Goal: Use online tool/utility: Utilize a website feature to perform a specific function

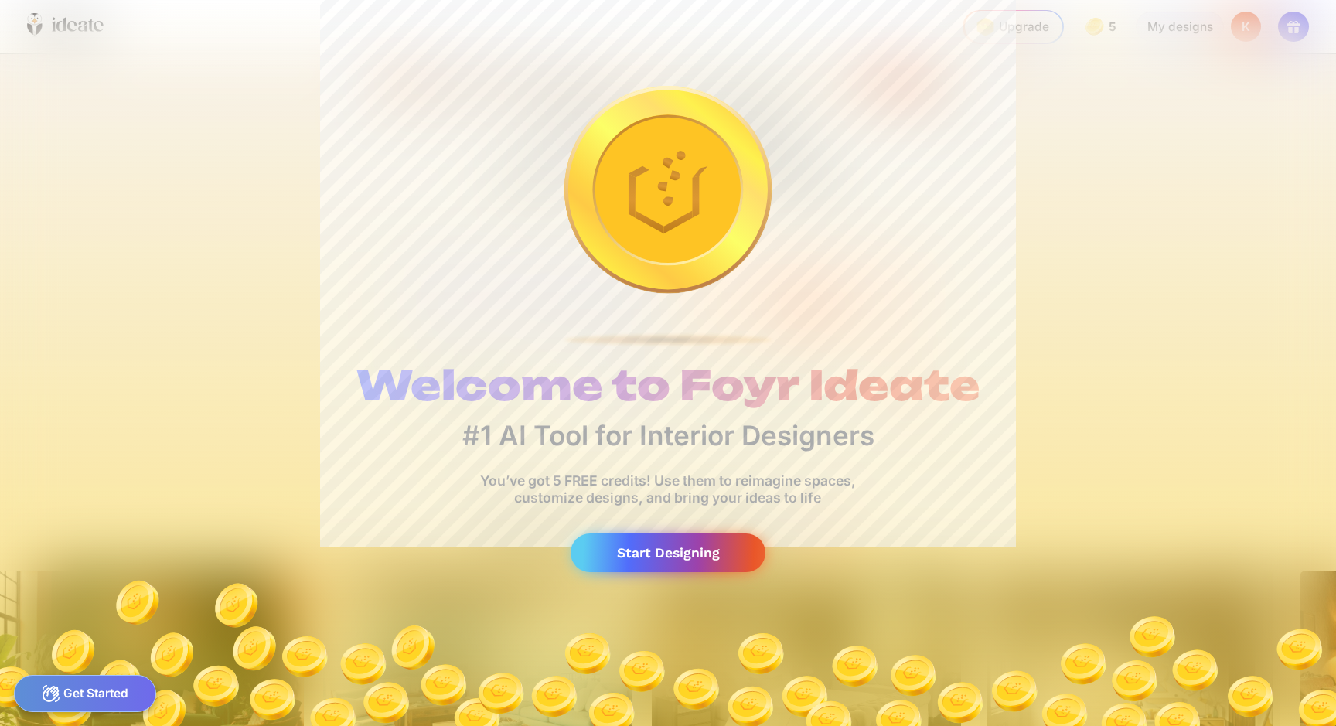
click at [649, 542] on div "Start Designing" at bounding box center [668, 552] width 195 height 39
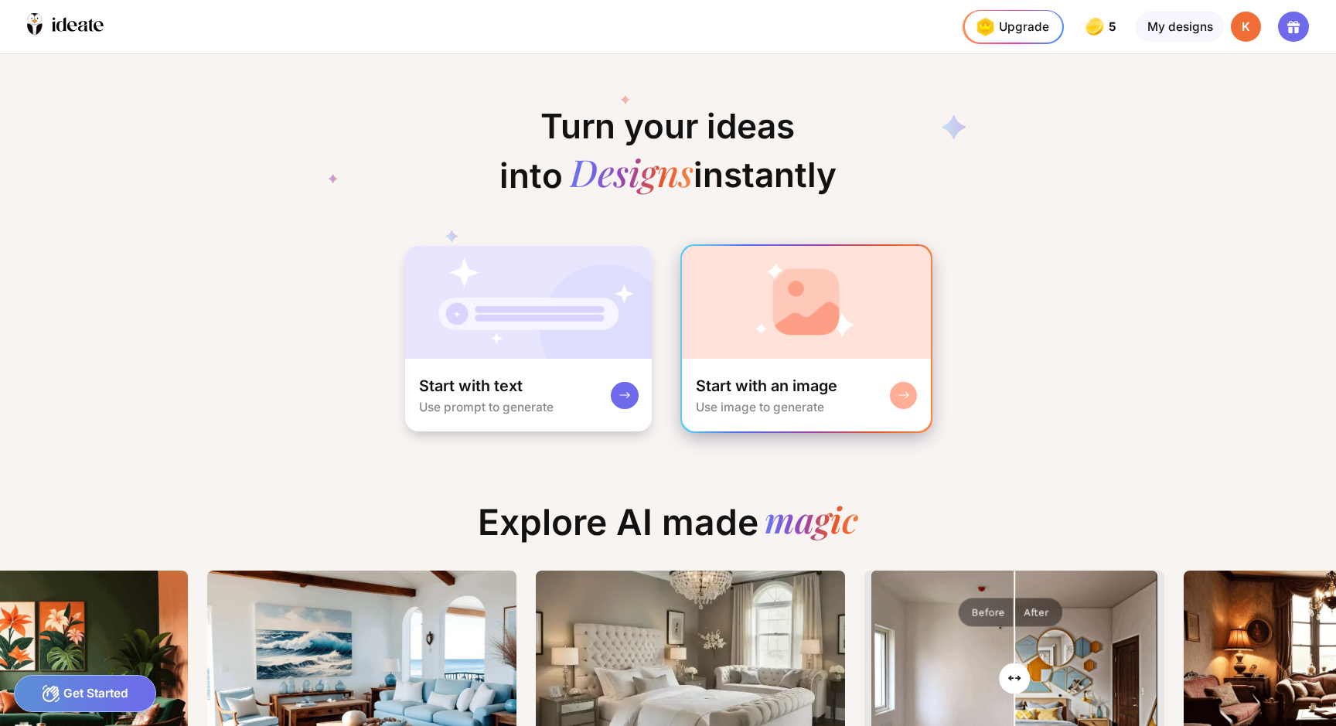
click at [840, 318] on img at bounding box center [806, 302] width 248 height 113
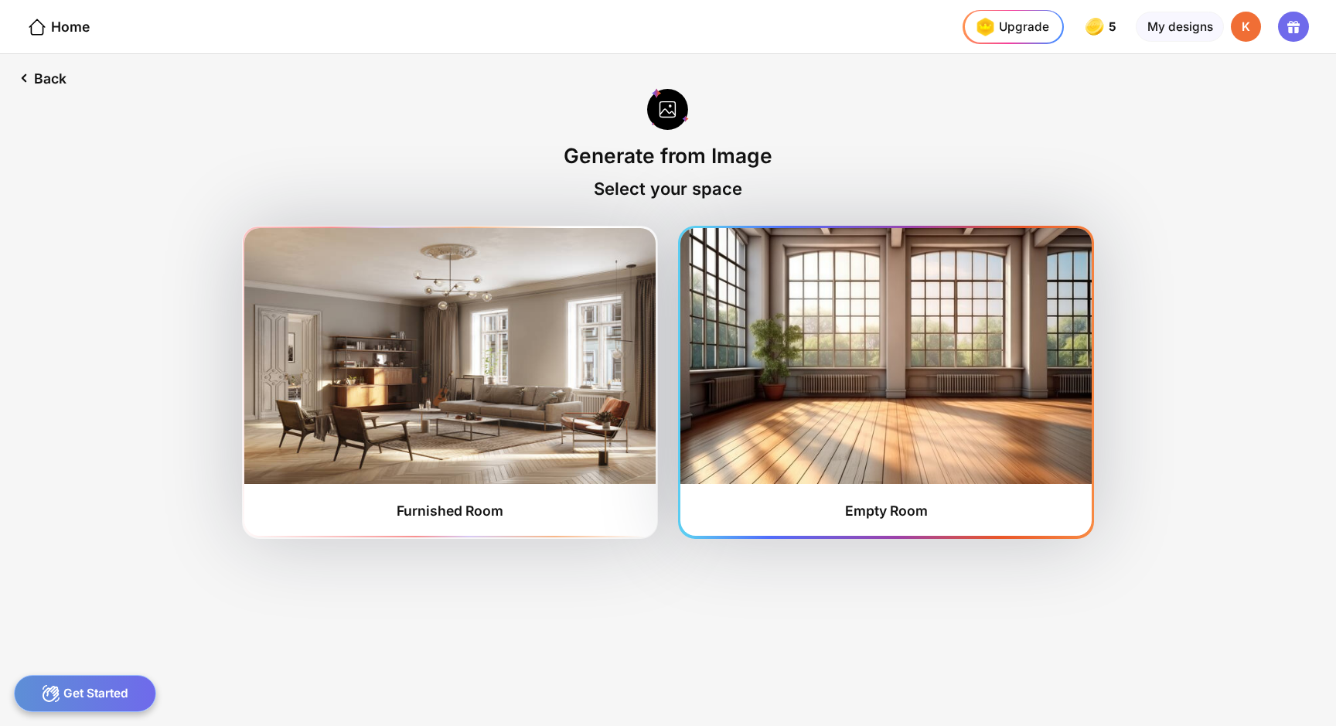
click at [841, 320] on img at bounding box center [885, 355] width 411 height 255
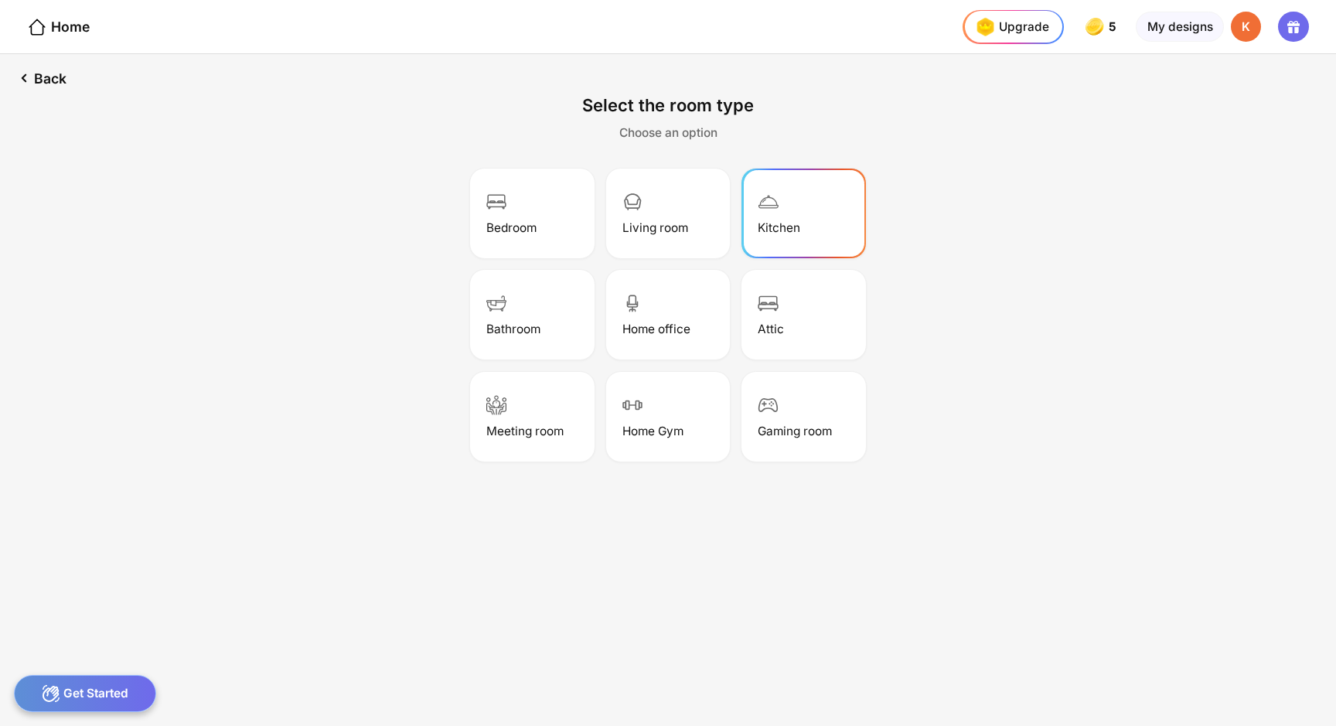
click at [797, 176] on div "Kitchen" at bounding box center [804, 213] width 119 height 85
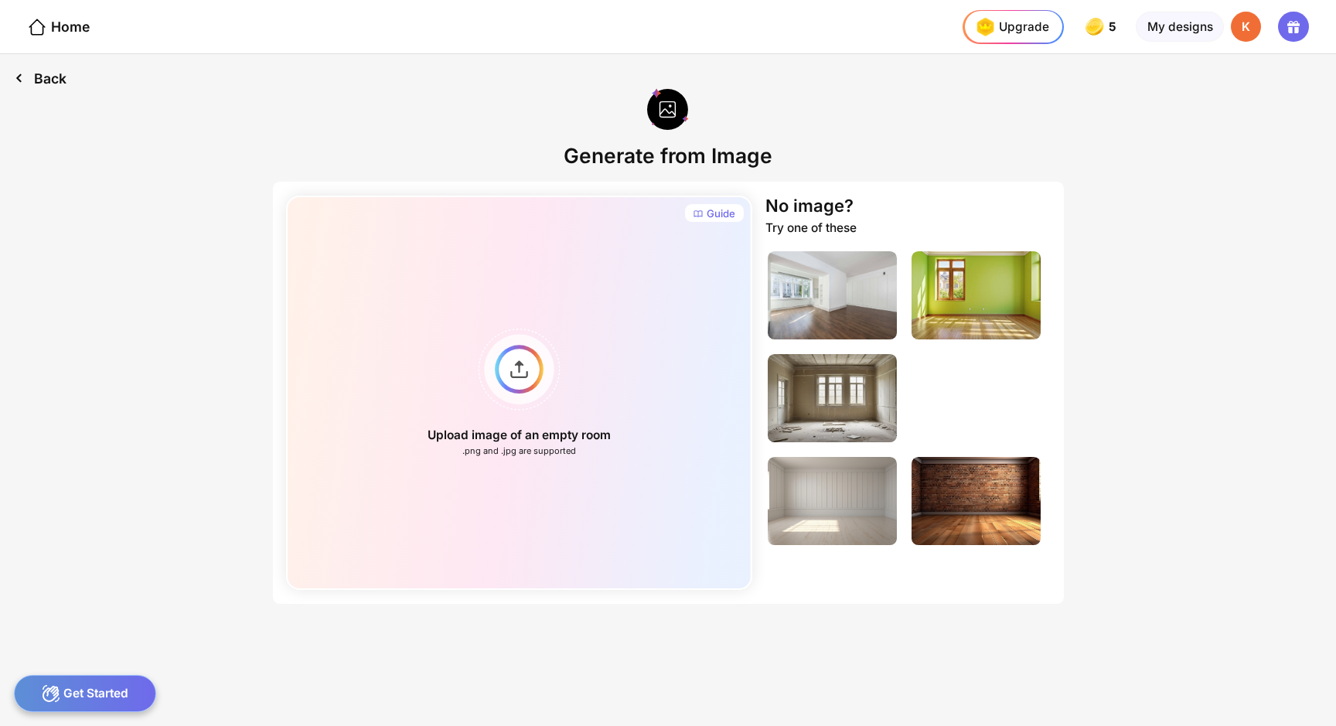
click at [43, 63] on div "Back" at bounding box center [40, 78] width 80 height 48
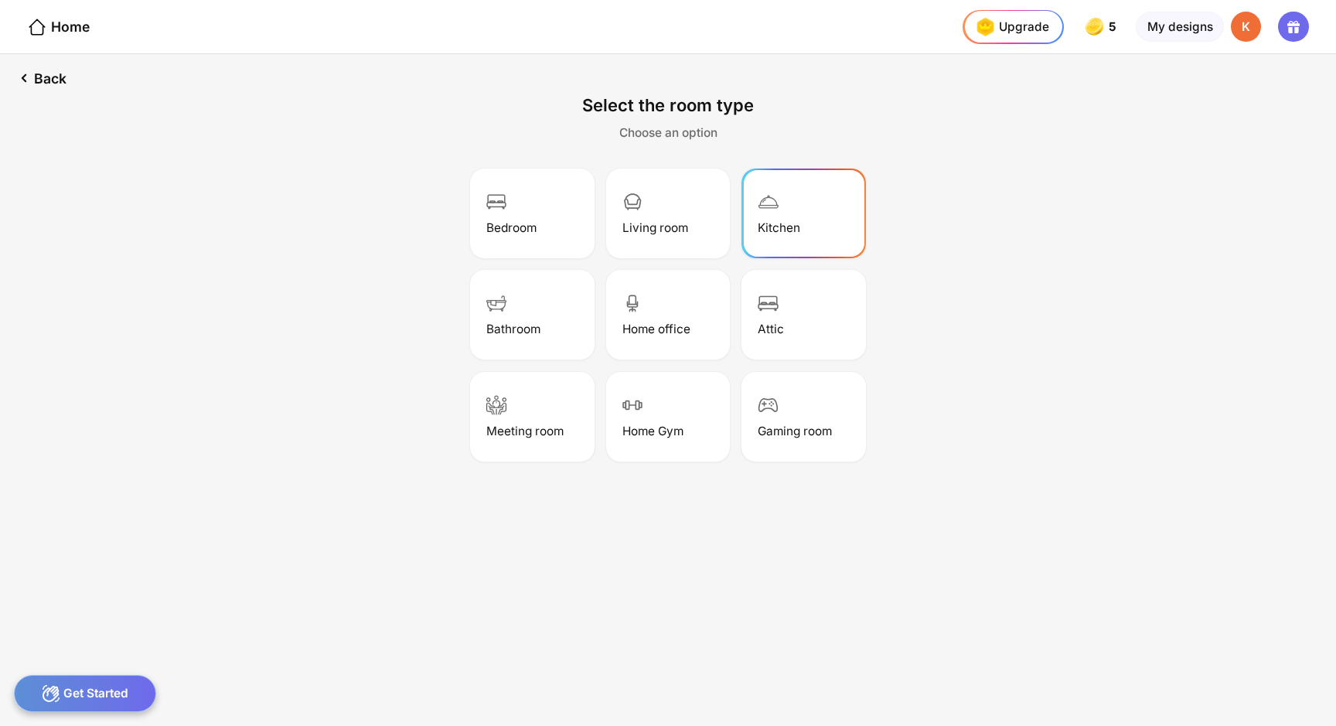
click at [51, 35] on div "Home" at bounding box center [45, 26] width 90 height 53
click at [633, 220] on div "Living room" at bounding box center [655, 227] width 66 height 15
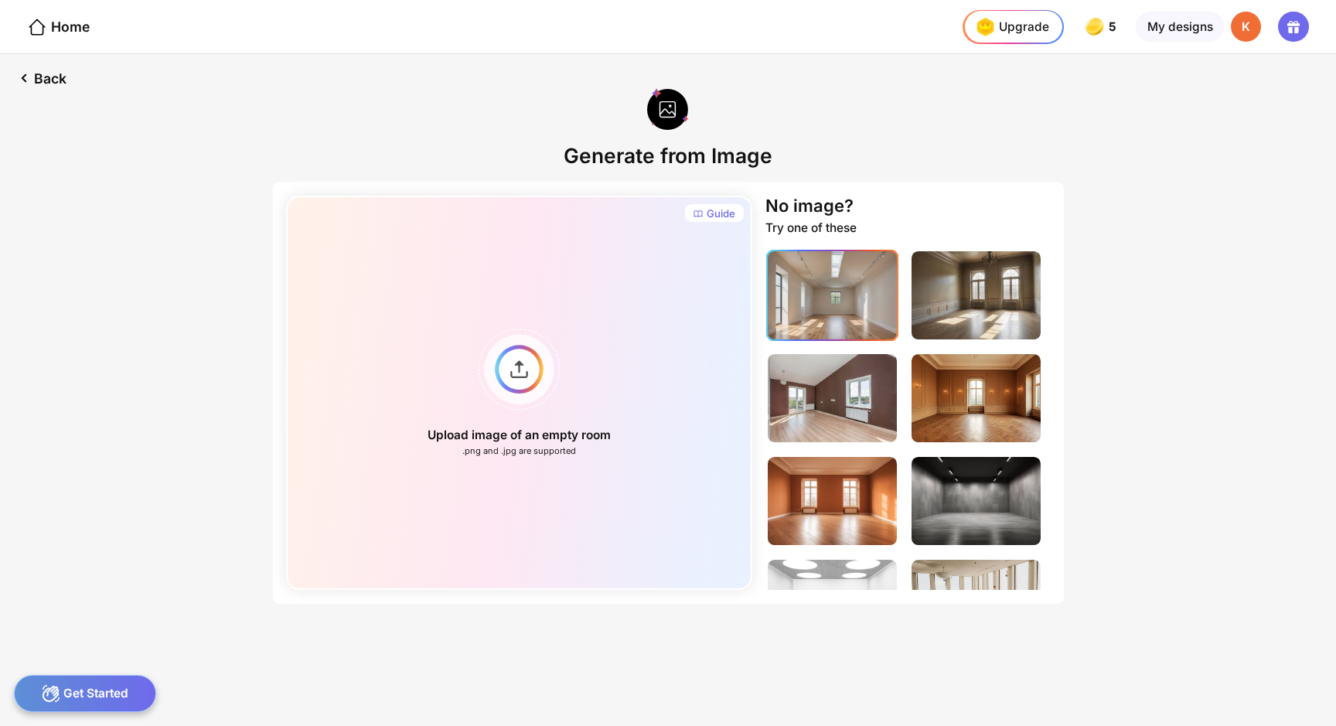
click at [835, 281] on img at bounding box center [832, 295] width 129 height 88
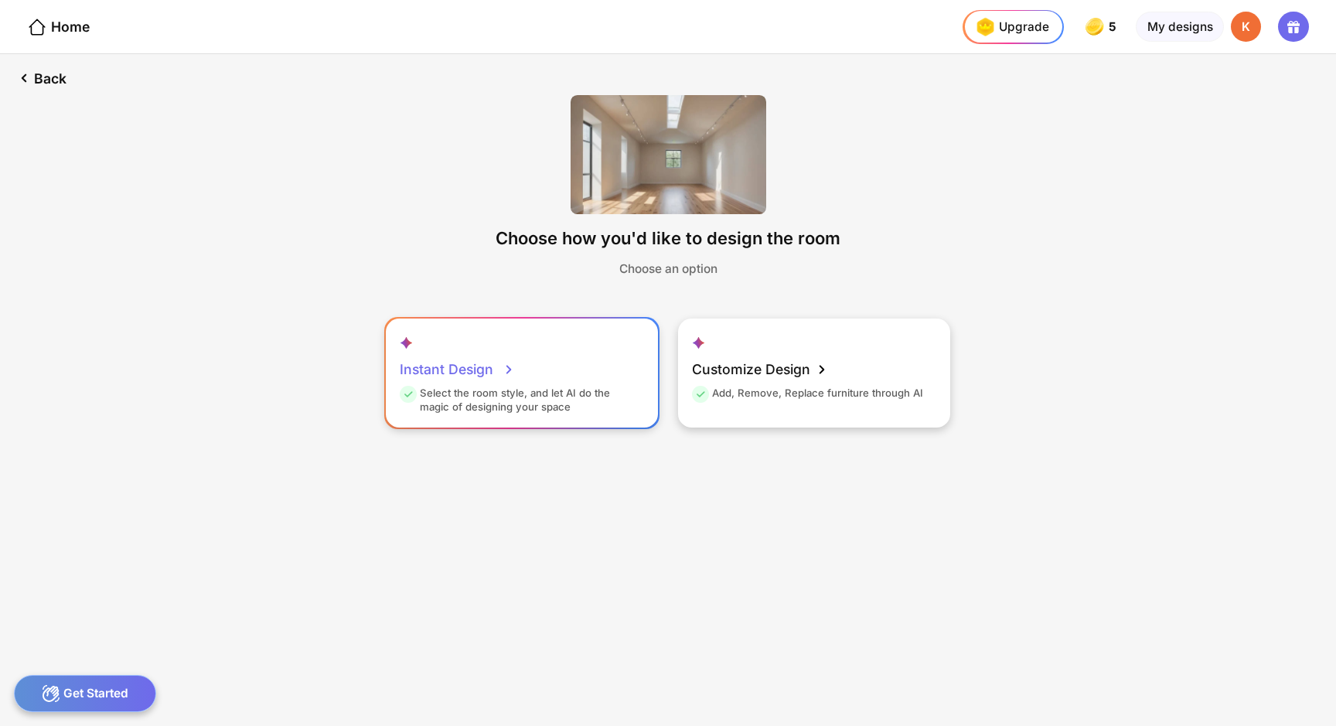
click at [489, 353] on div "Instant Design" at bounding box center [458, 370] width 116 height 34
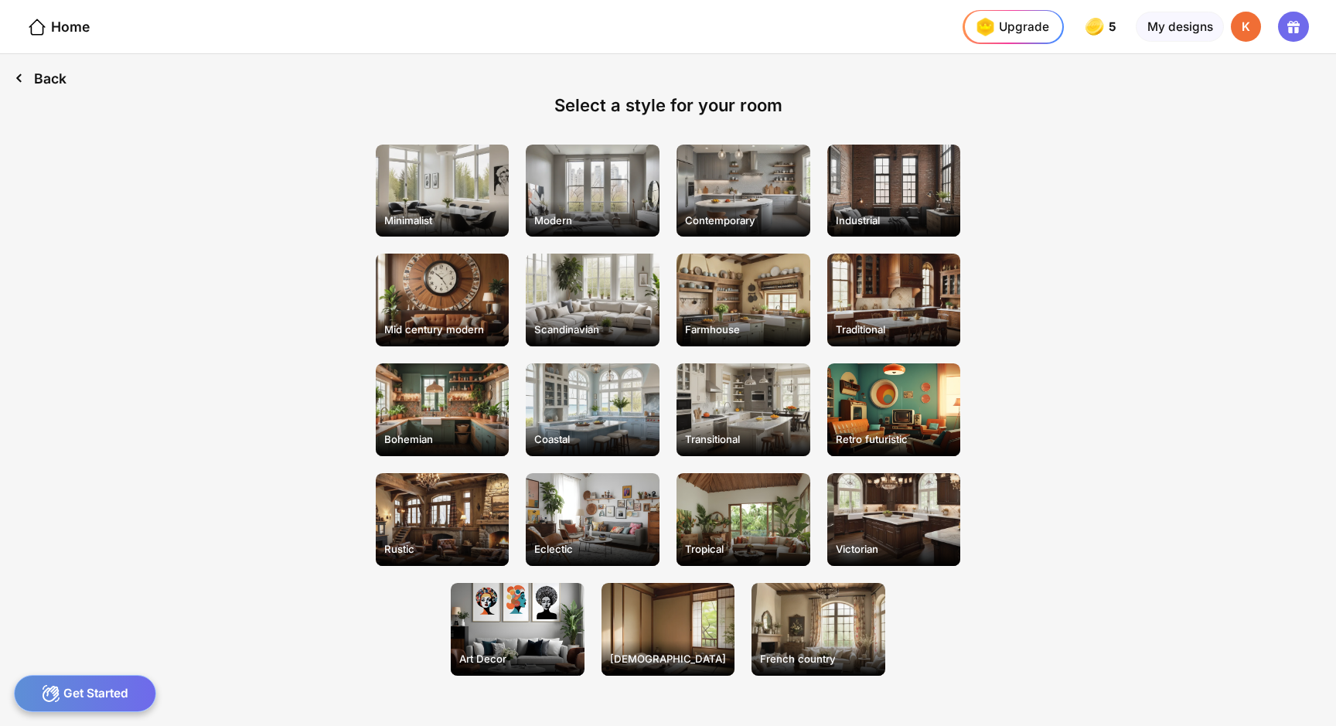
click at [41, 74] on div "Back" at bounding box center [40, 78] width 80 height 48
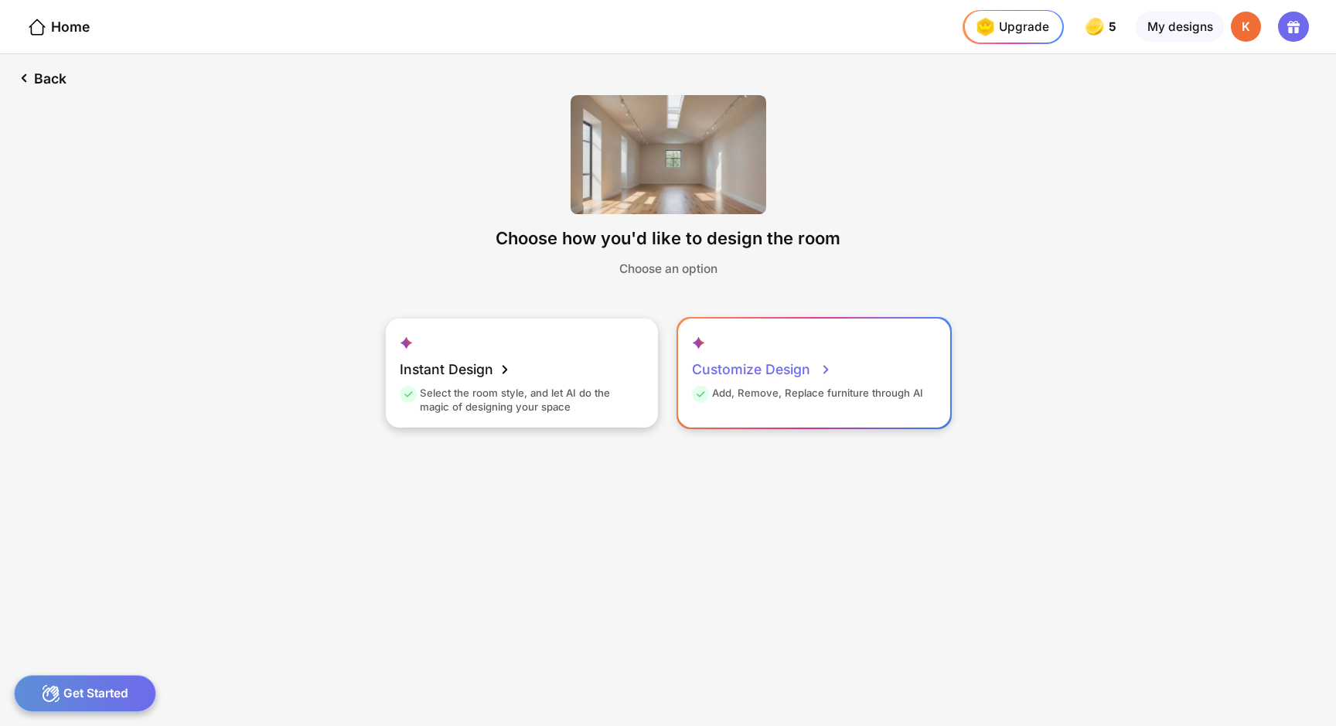
click at [748, 353] on div "Customize Design" at bounding box center [762, 370] width 141 height 34
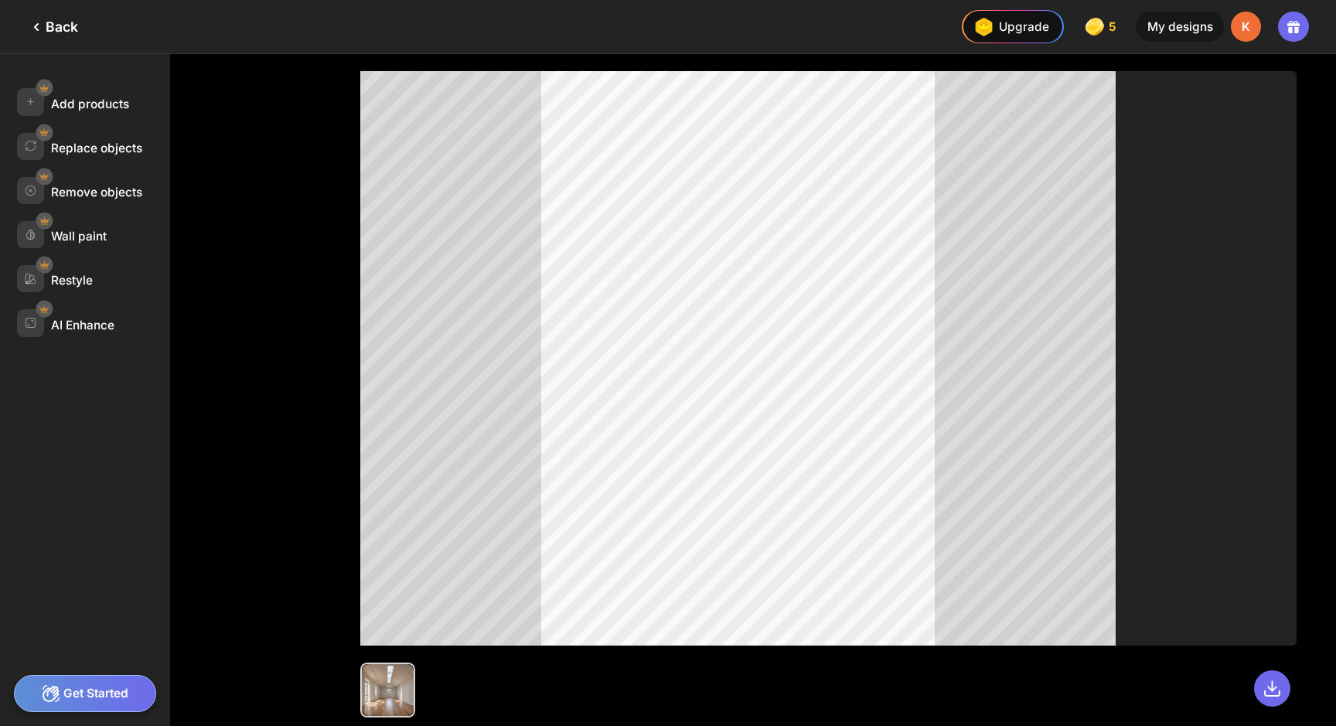
click at [79, 693] on div "Get Started" at bounding box center [85, 693] width 143 height 37
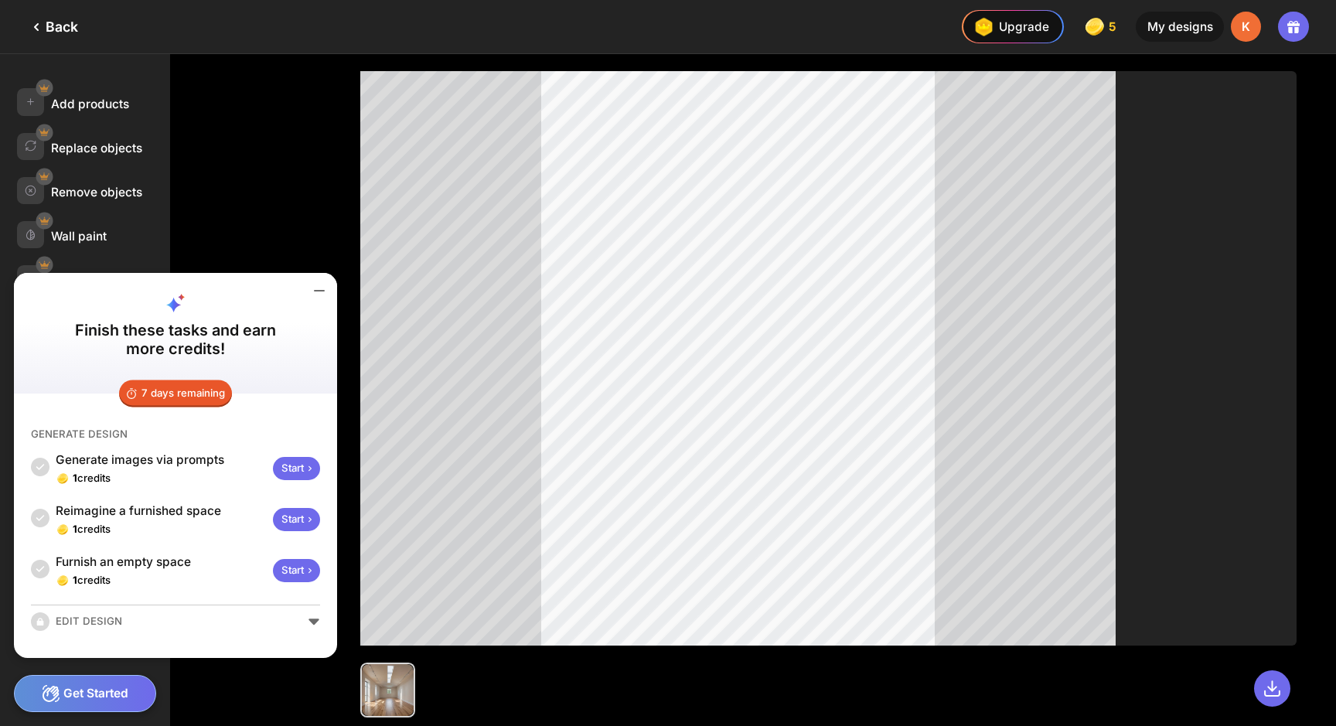
click at [238, 253] on div "Add products Replace objects Remove objects Wall paint Restyle AI Enhance" at bounding box center [161, 390] width 322 height 672
click at [97, 97] on div "Add products" at bounding box center [90, 104] width 78 height 15
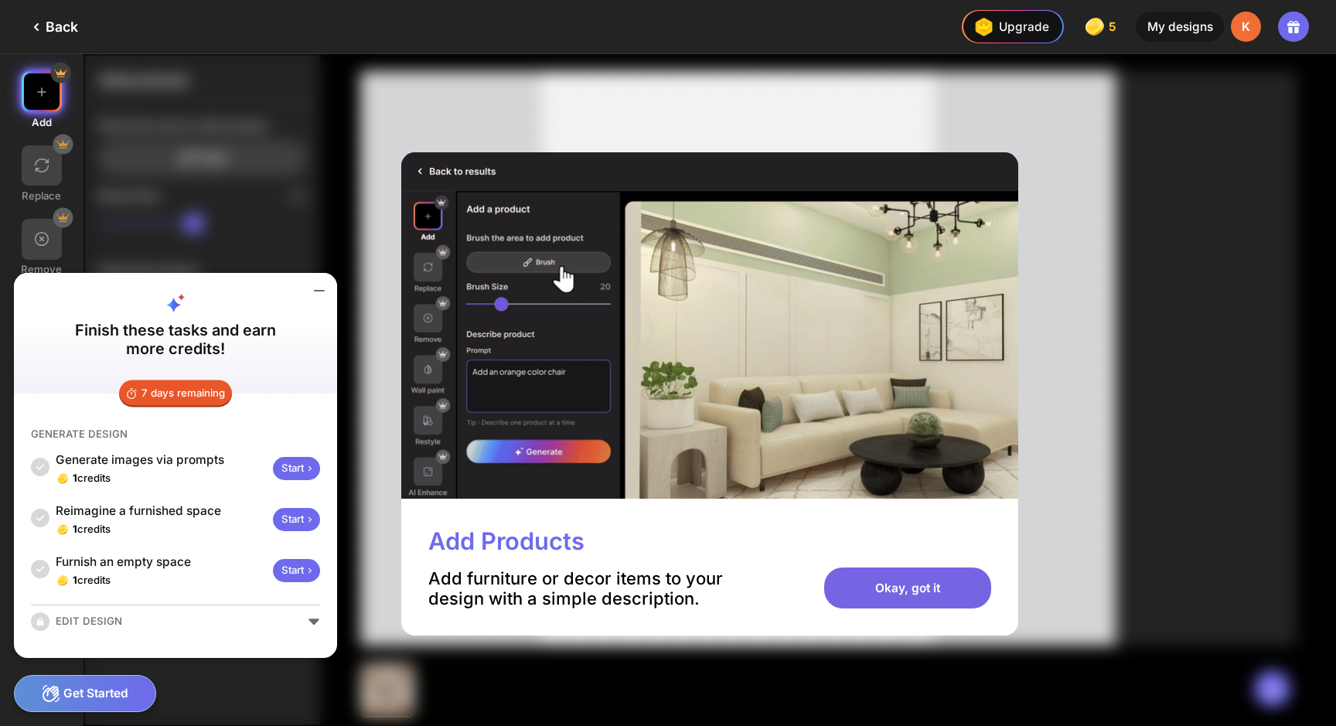
click at [870, 567] on div "Okay, got it" at bounding box center [907, 587] width 167 height 41
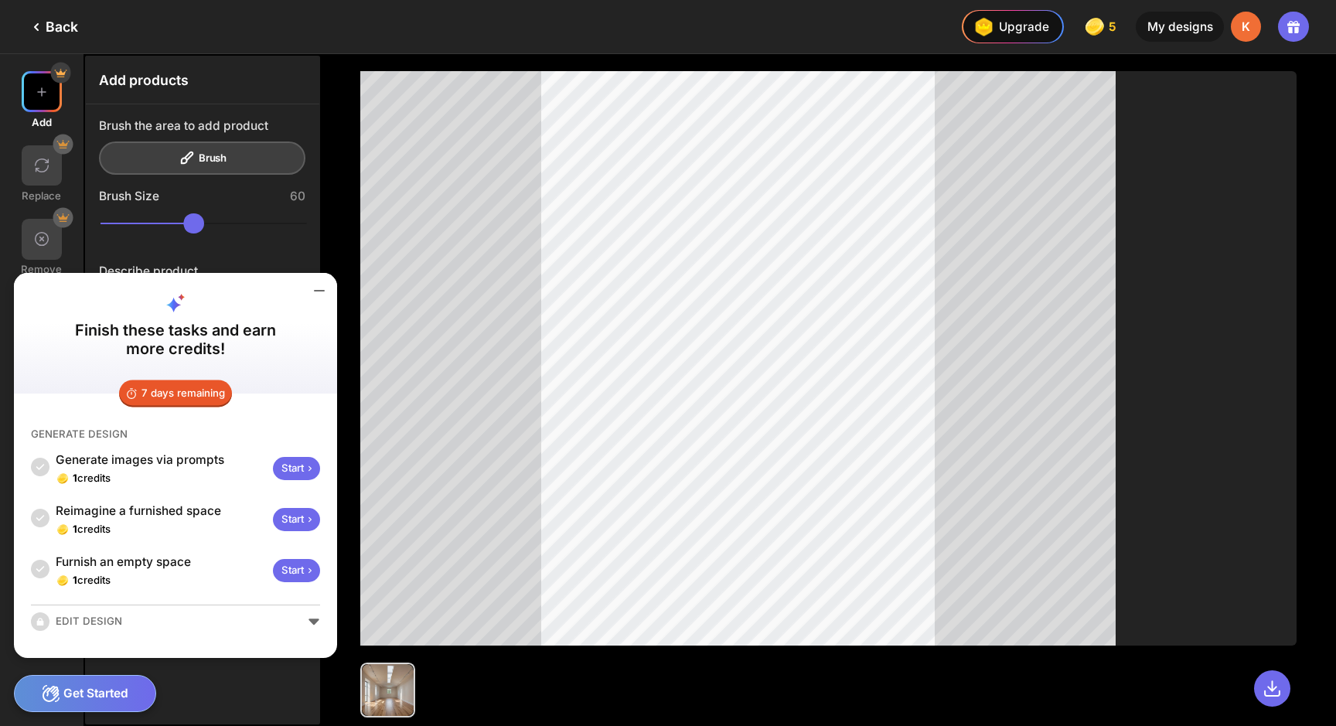
click at [273, 583] on div "Start" at bounding box center [296, 571] width 46 height 24
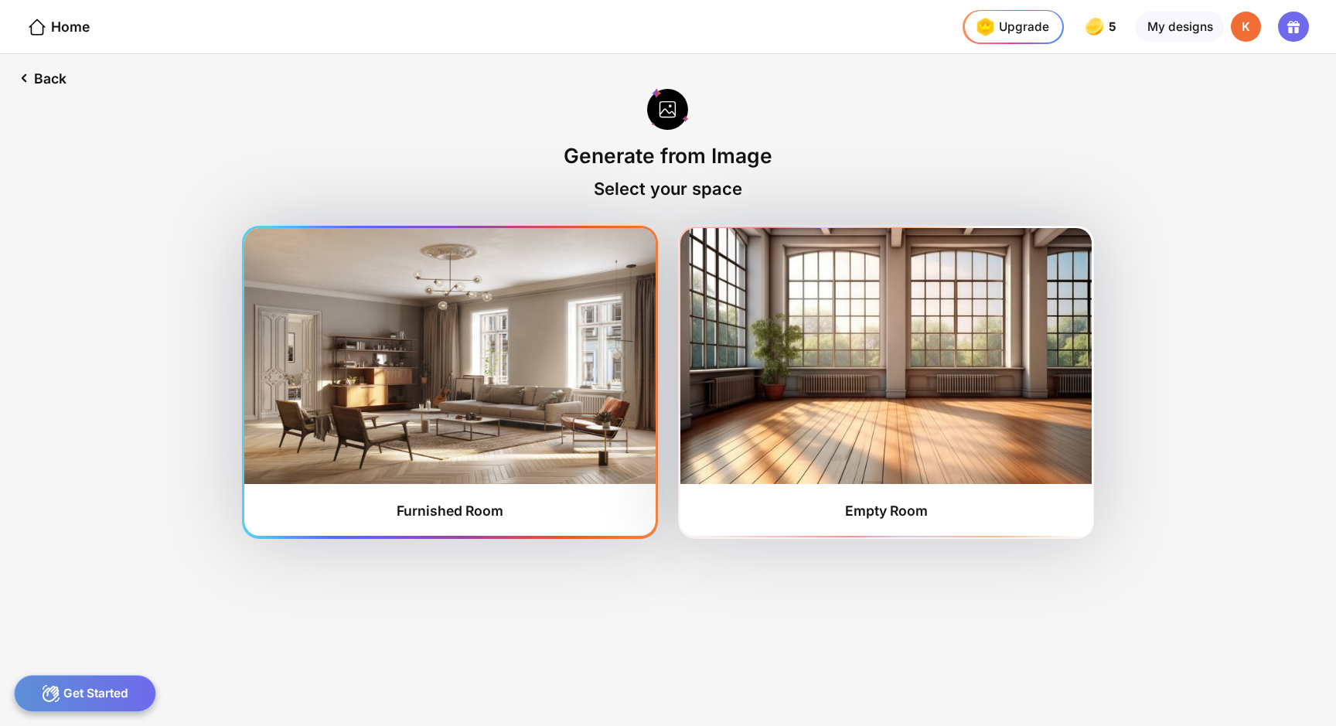
click at [482, 395] on img at bounding box center [449, 355] width 411 height 255
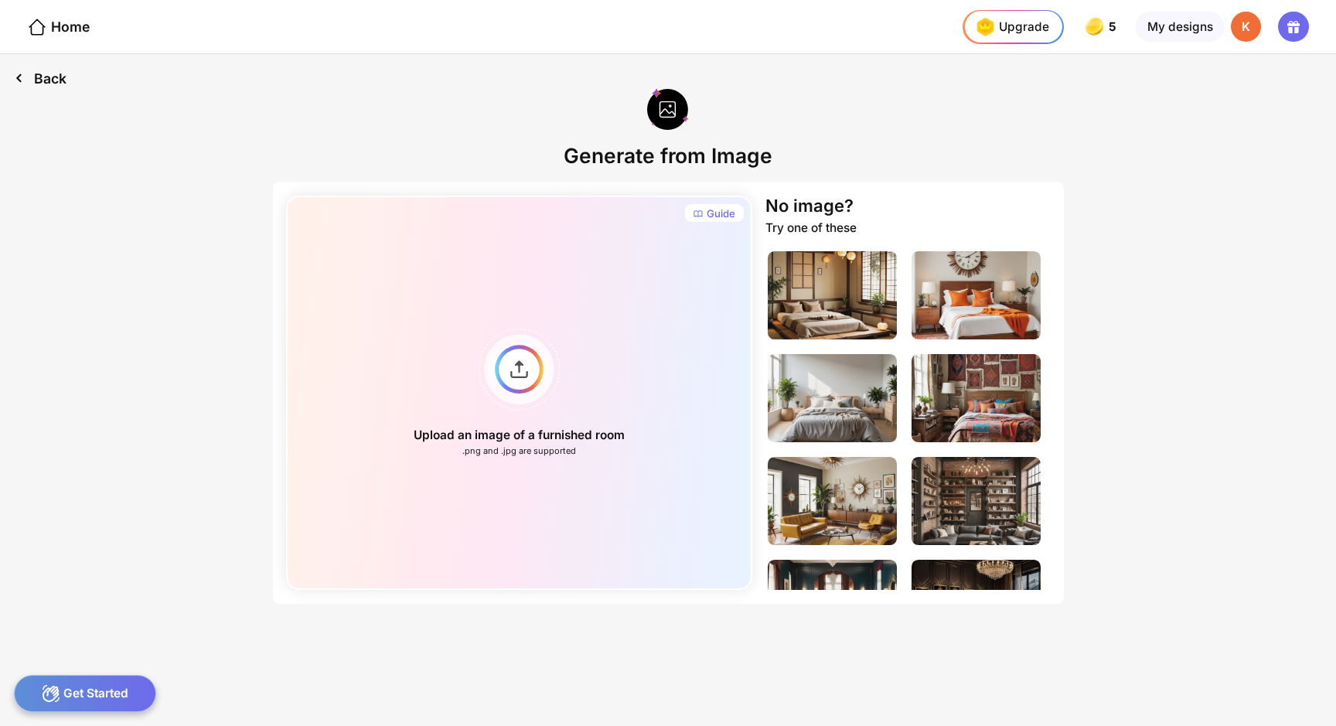
click at [47, 62] on div "Back" at bounding box center [40, 78] width 80 height 48
